Goal: Find specific page/section: Find specific page/section

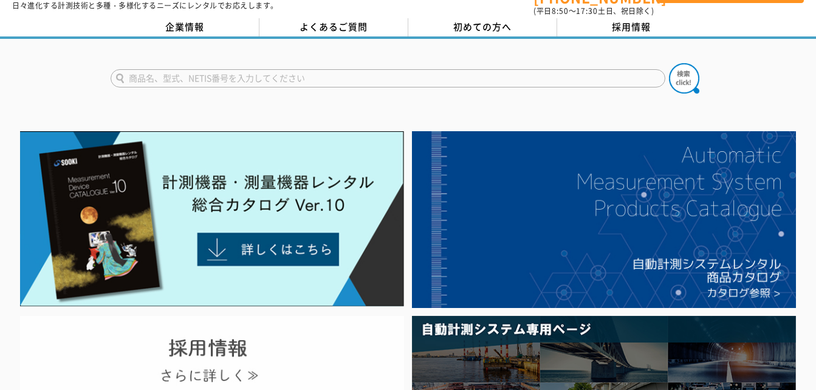
scroll to position [61, 0]
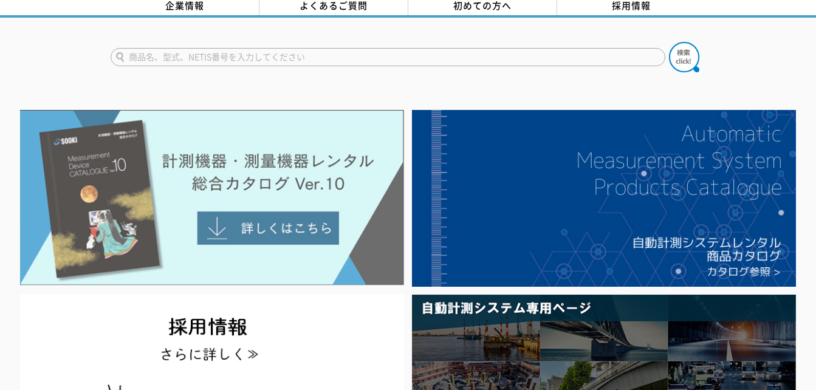
click at [331, 226] on img at bounding box center [212, 198] width 384 height 176
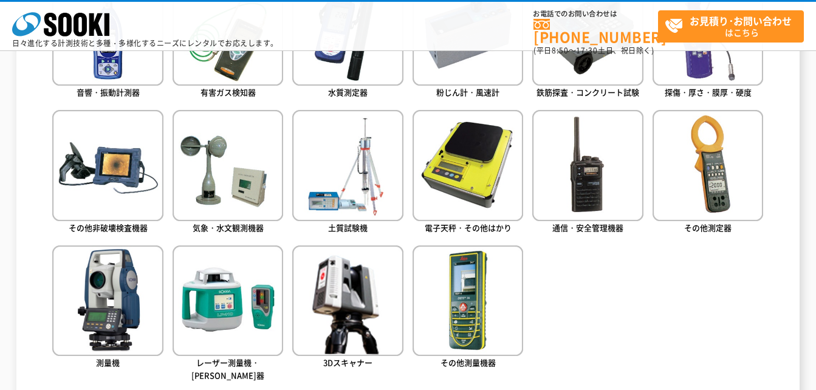
scroll to position [668, 0]
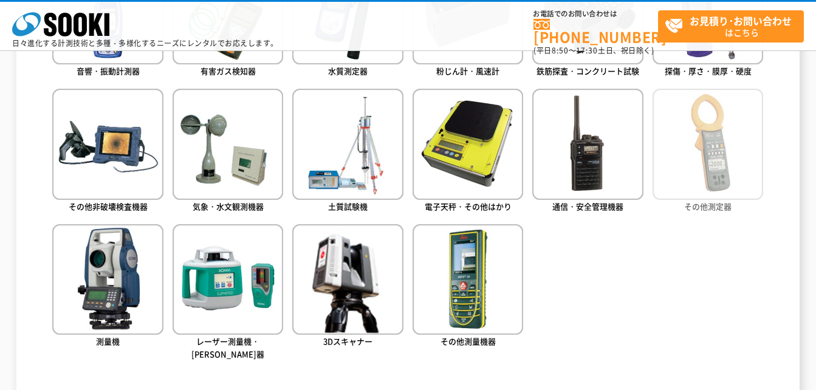
click at [718, 179] on img at bounding box center [708, 144] width 111 height 111
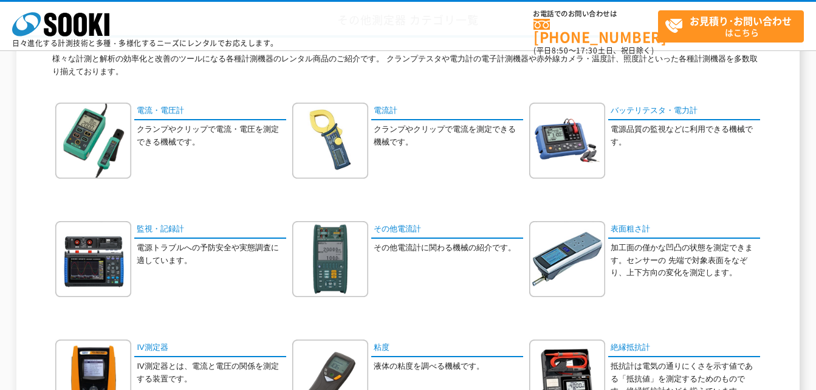
scroll to position [122, 0]
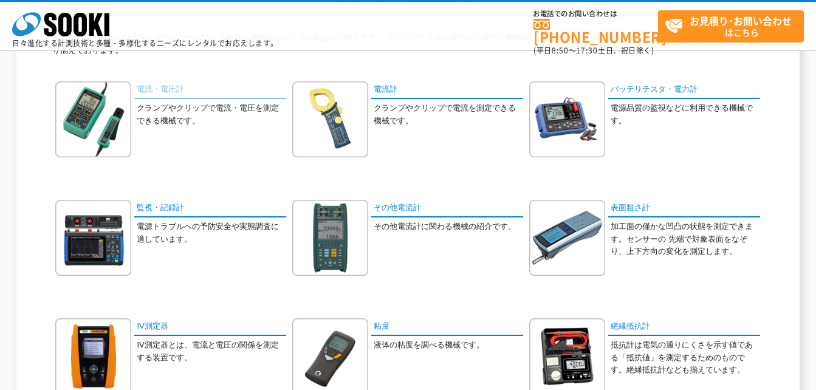
click at [159, 92] on link "電流・電圧計" at bounding box center [210, 90] width 152 height 18
